Goal: Check status: Check status

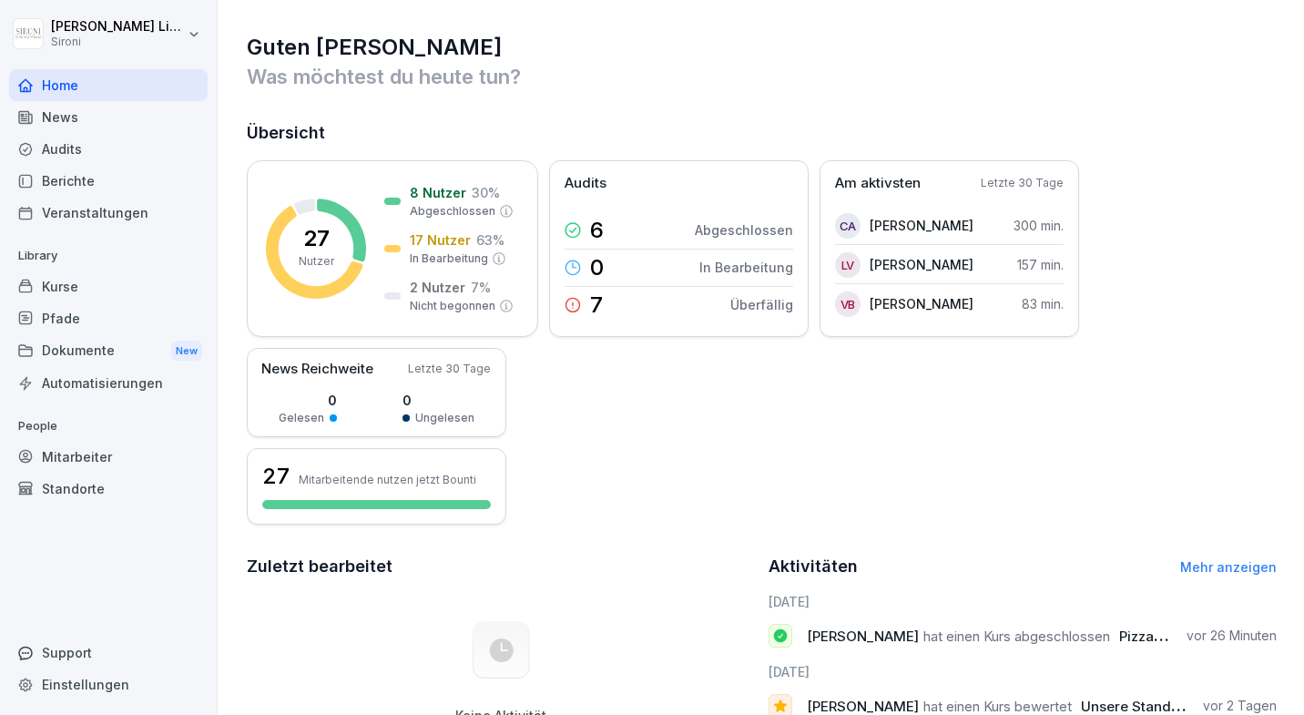
click at [113, 295] on div "Kurse" at bounding box center [108, 286] width 199 height 32
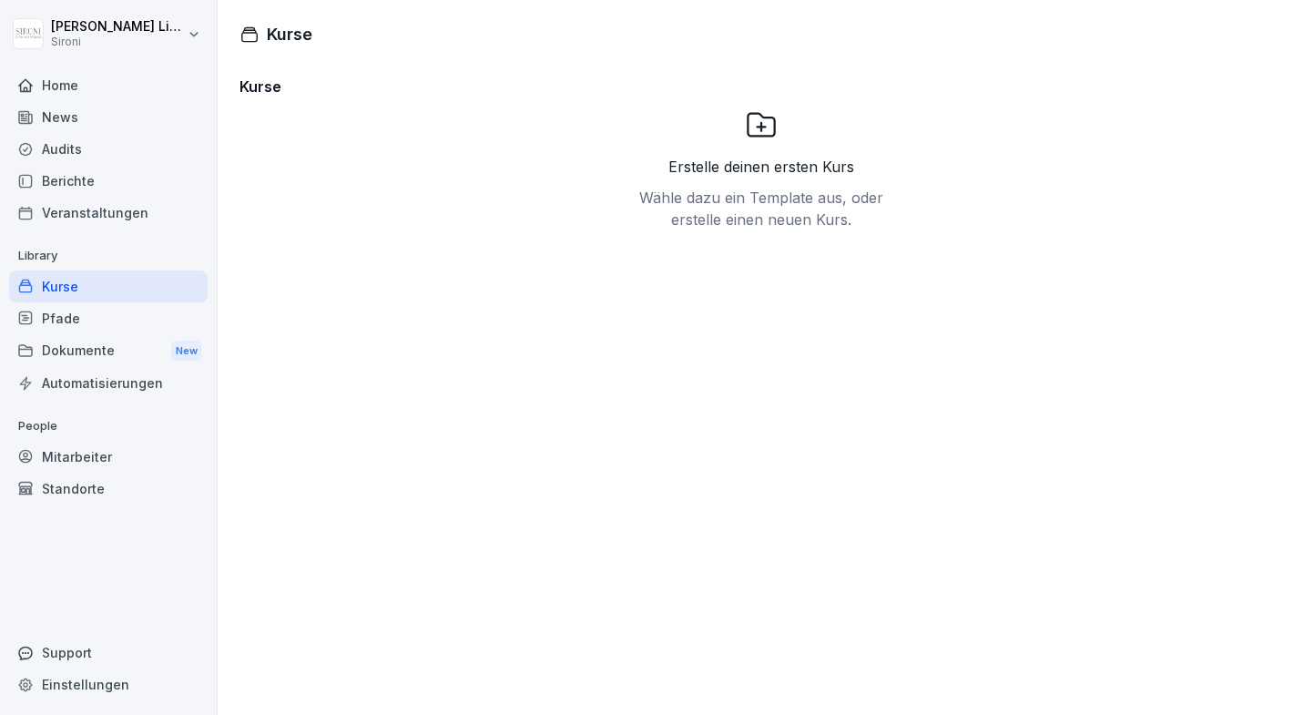
click at [106, 450] on div "Mitarbeiter" at bounding box center [108, 457] width 199 height 32
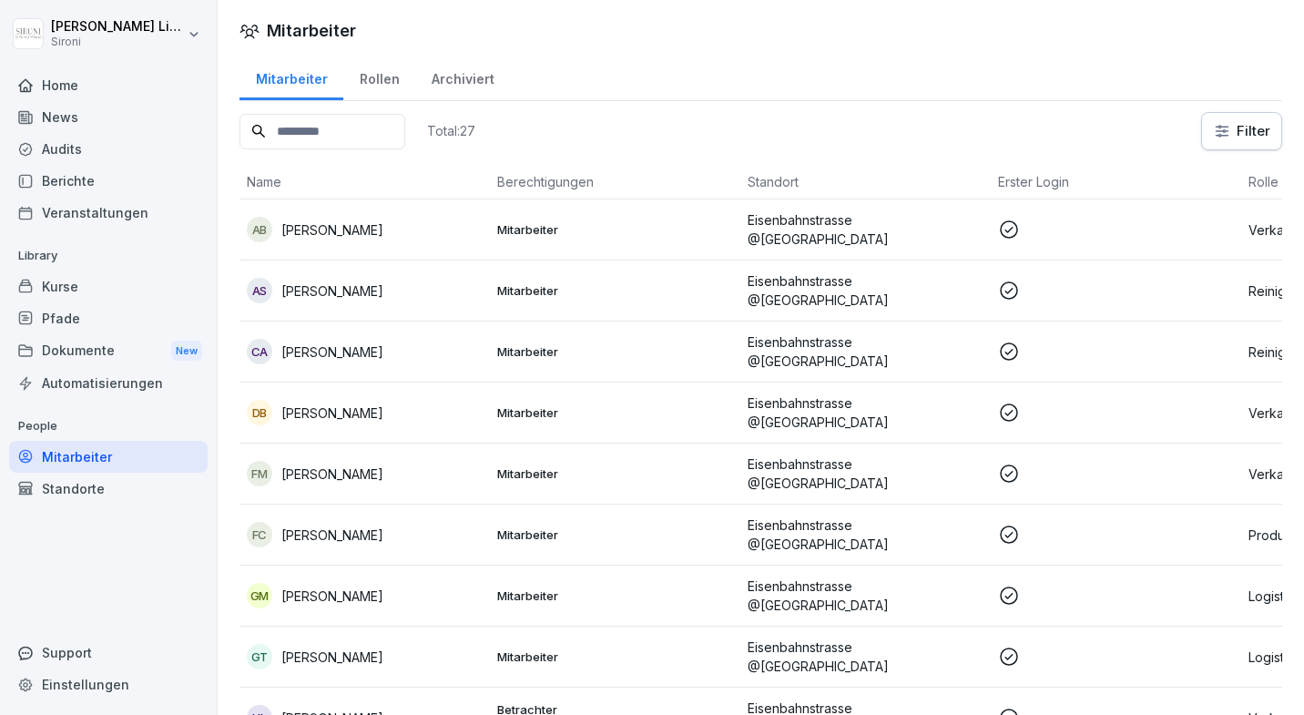
click at [300, 237] on p "[PERSON_NAME]" at bounding box center [332, 229] width 102 height 19
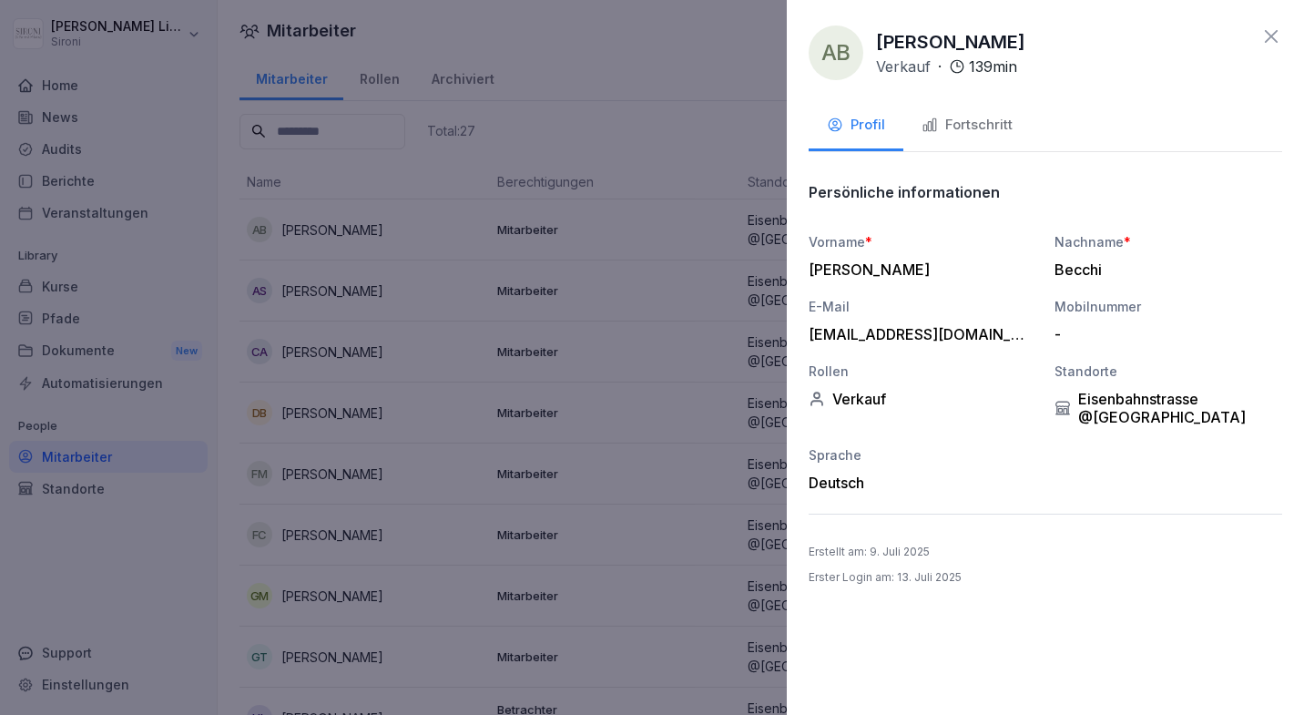
click at [988, 125] on div "Fortschritt" at bounding box center [967, 125] width 91 height 21
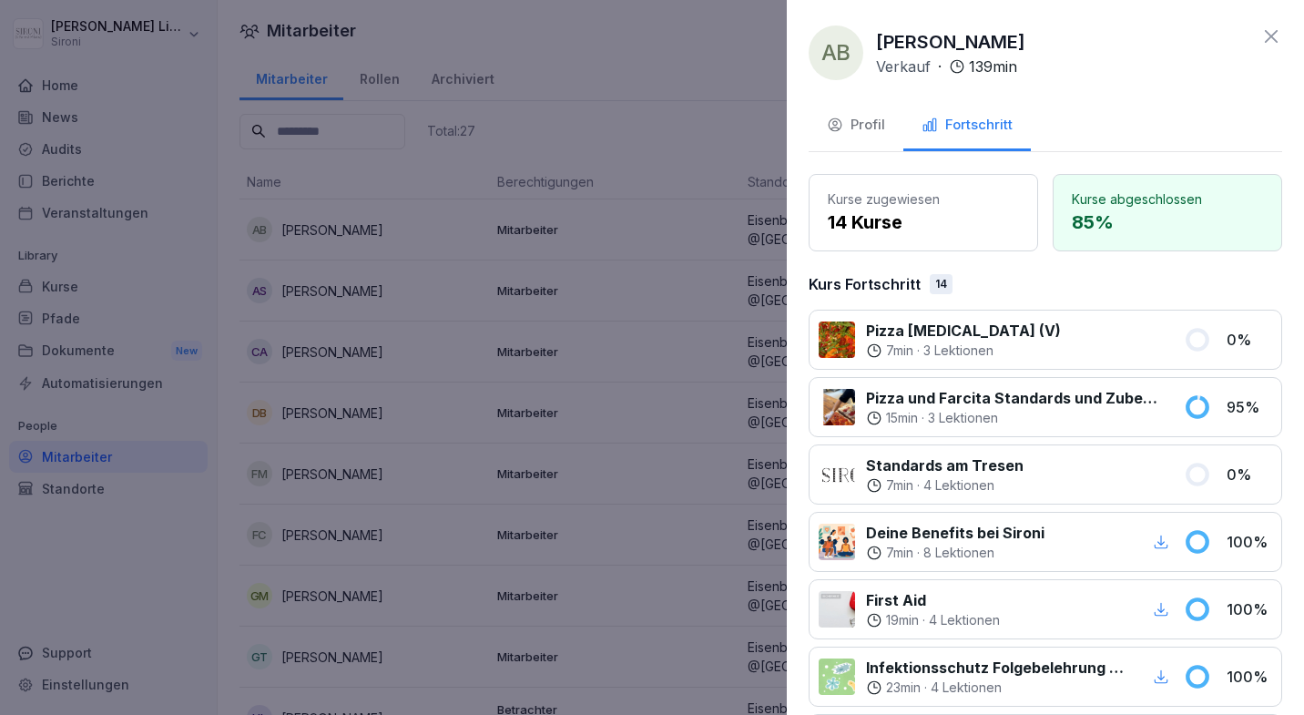
click at [565, 236] on div at bounding box center [652, 357] width 1304 height 715
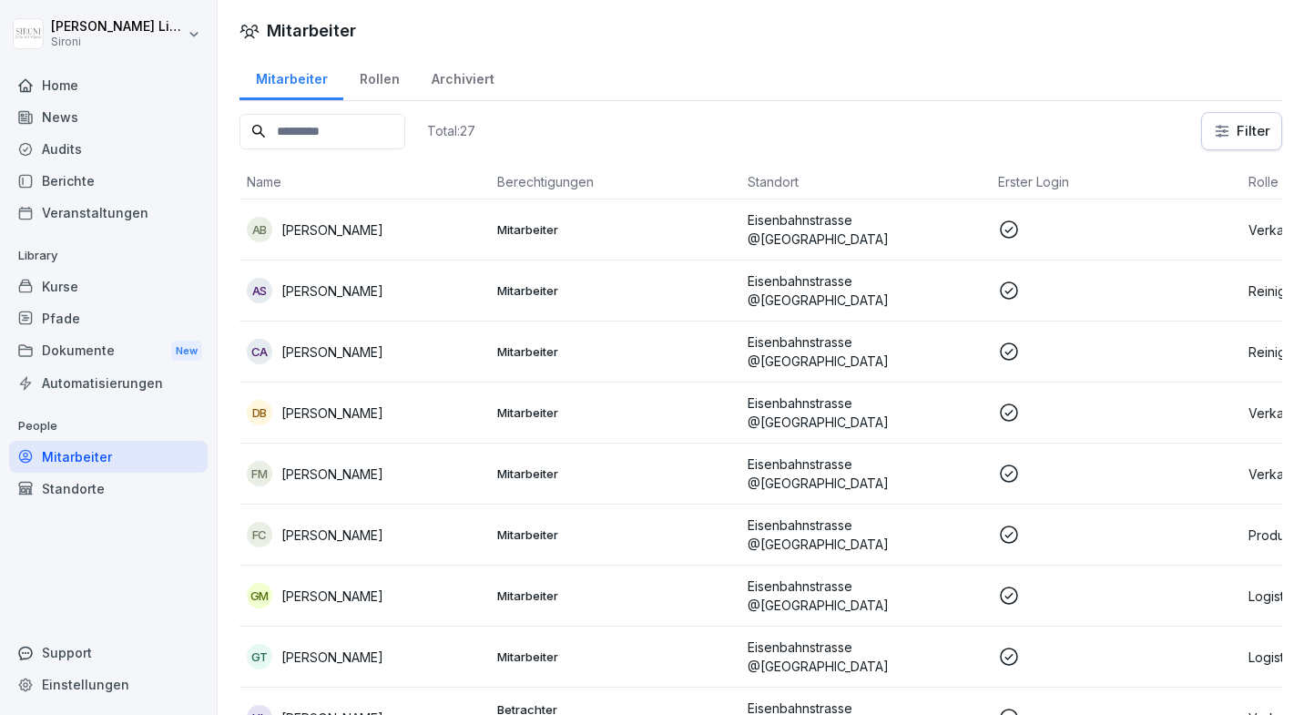
click at [121, 188] on div "Berichte" at bounding box center [108, 181] width 199 height 32
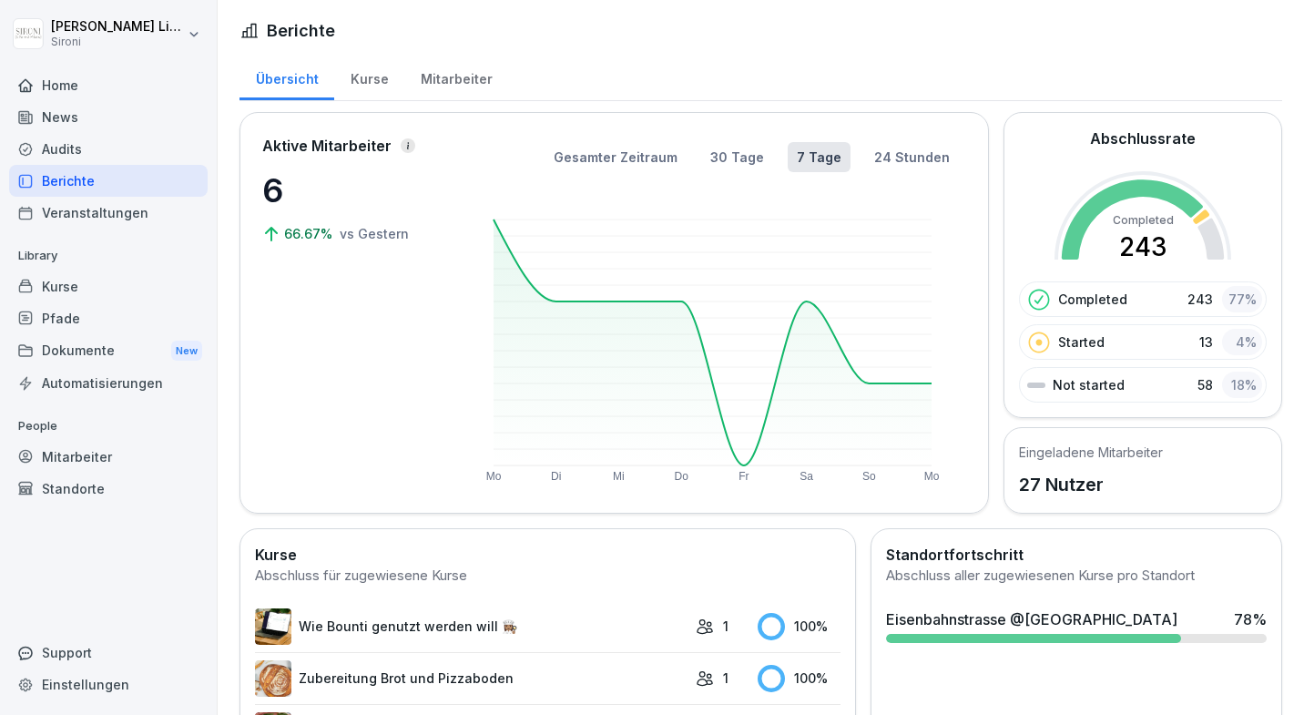
click at [374, 75] on div "Kurse" at bounding box center [369, 77] width 70 height 46
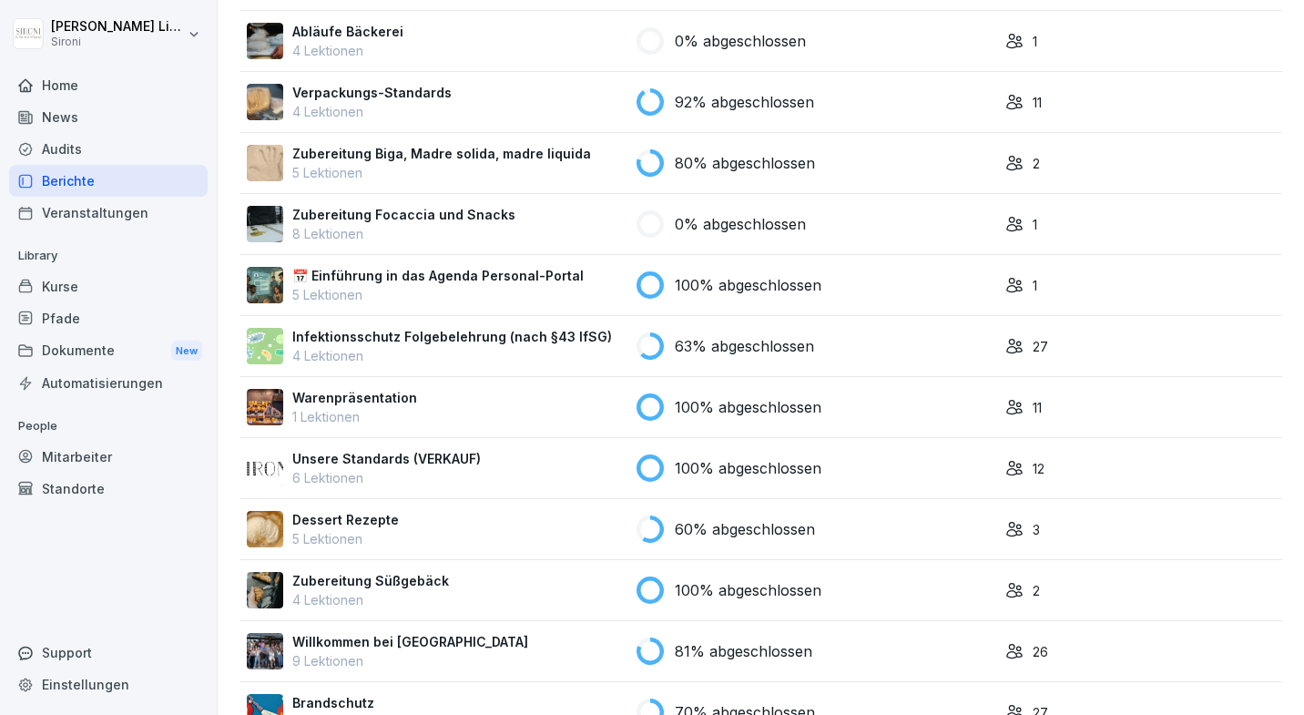
scroll to position [1429, 0]
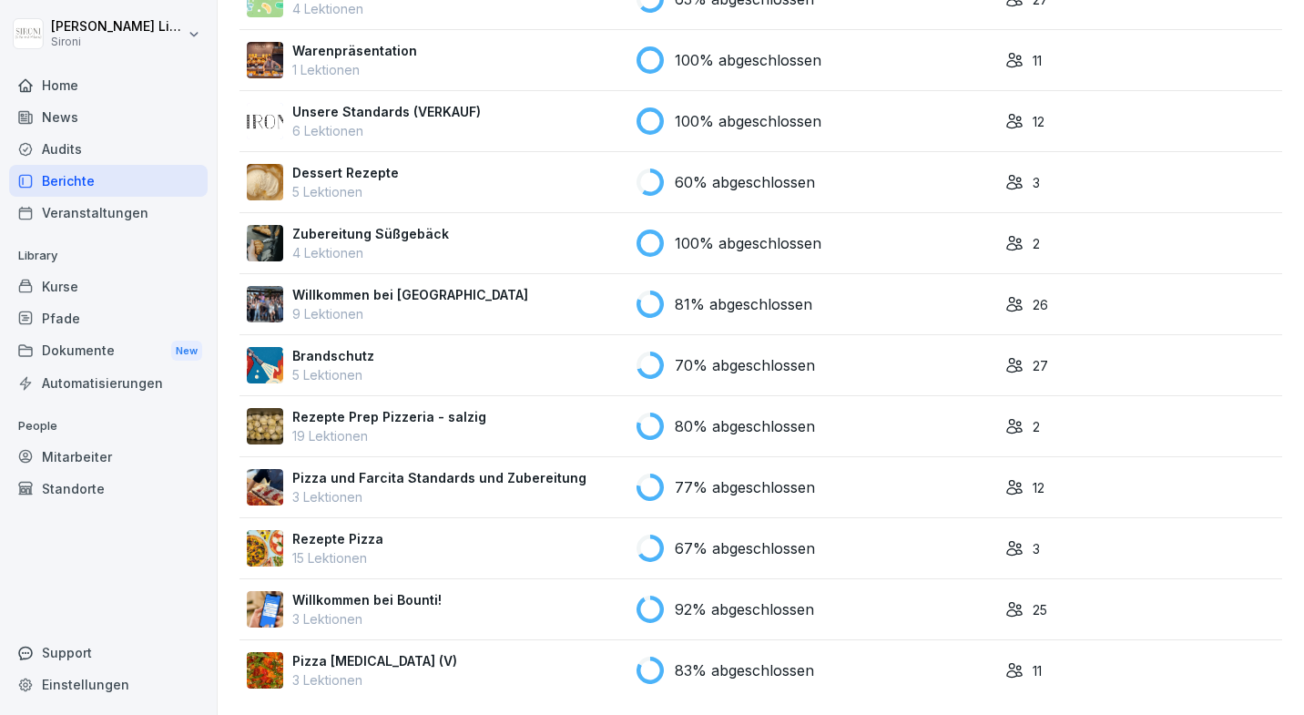
click at [385, 670] on p "3 Lektionen" at bounding box center [374, 679] width 165 height 19
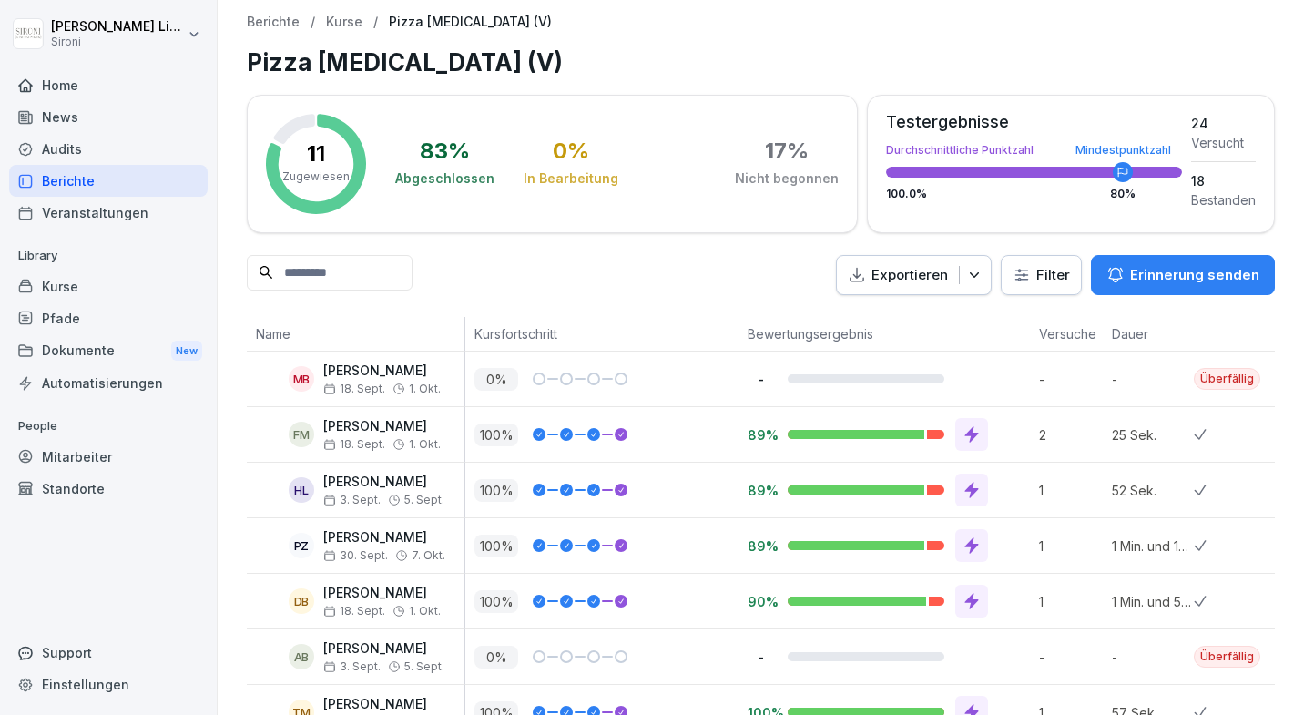
click at [78, 447] on div "Mitarbeiter" at bounding box center [108, 457] width 199 height 32
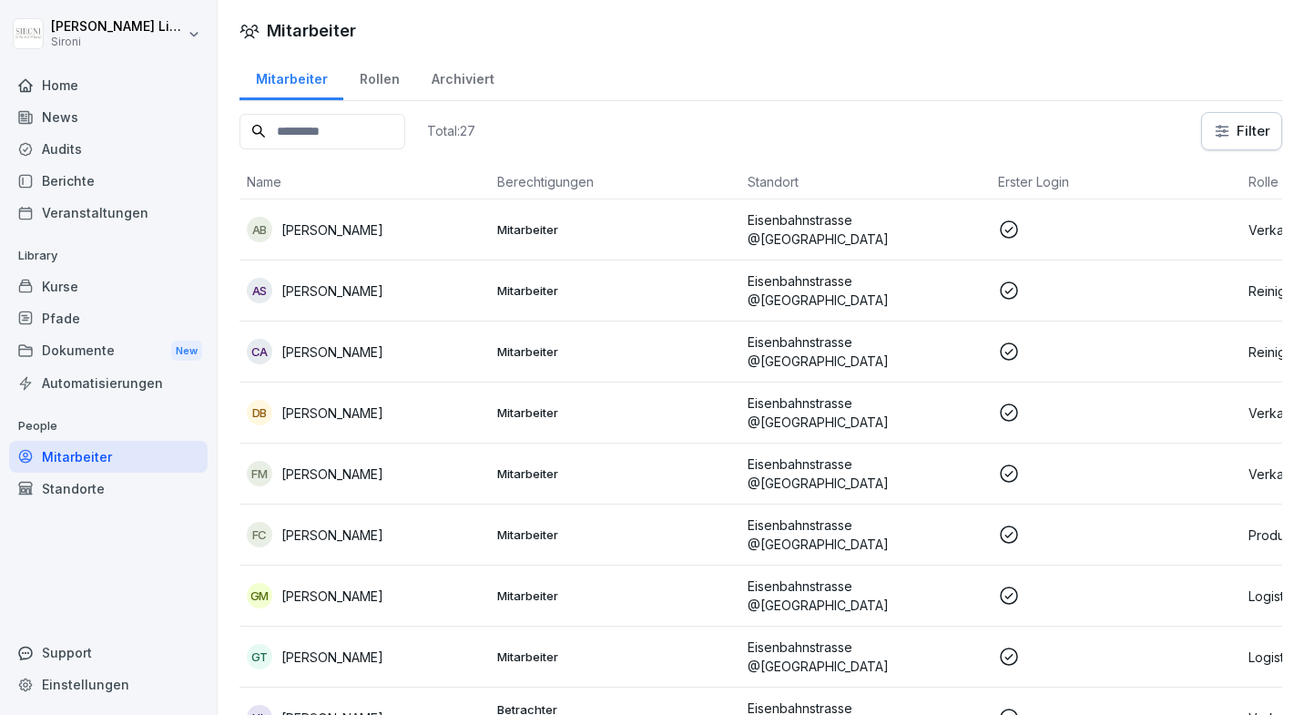
click at [323, 223] on p "[PERSON_NAME]" at bounding box center [332, 229] width 102 height 19
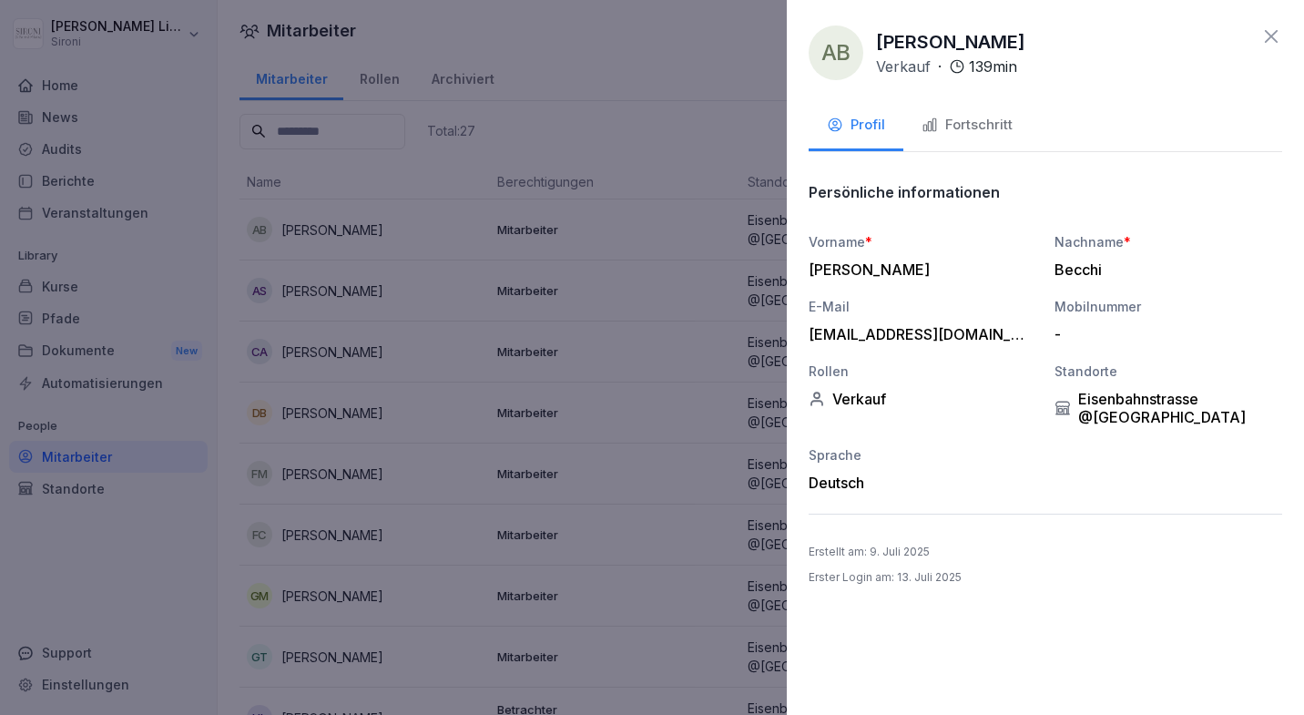
click at [993, 127] on div "Fortschritt" at bounding box center [967, 125] width 91 height 21
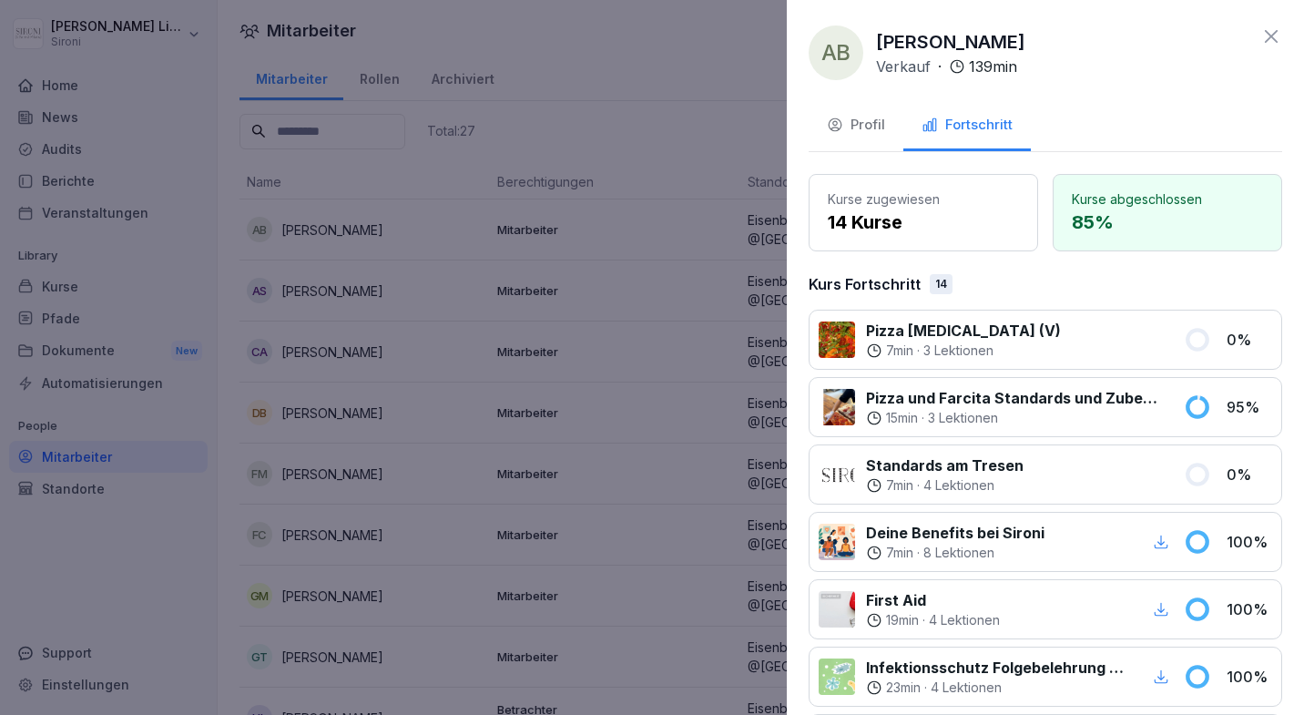
click at [903, 210] on p "14 Kurse" at bounding box center [923, 222] width 191 height 27
click at [1114, 212] on p "85 %" at bounding box center [1167, 222] width 191 height 27
click at [1268, 34] on icon at bounding box center [1271, 36] width 13 height 13
